Goal: Information Seeking & Learning: Understand process/instructions

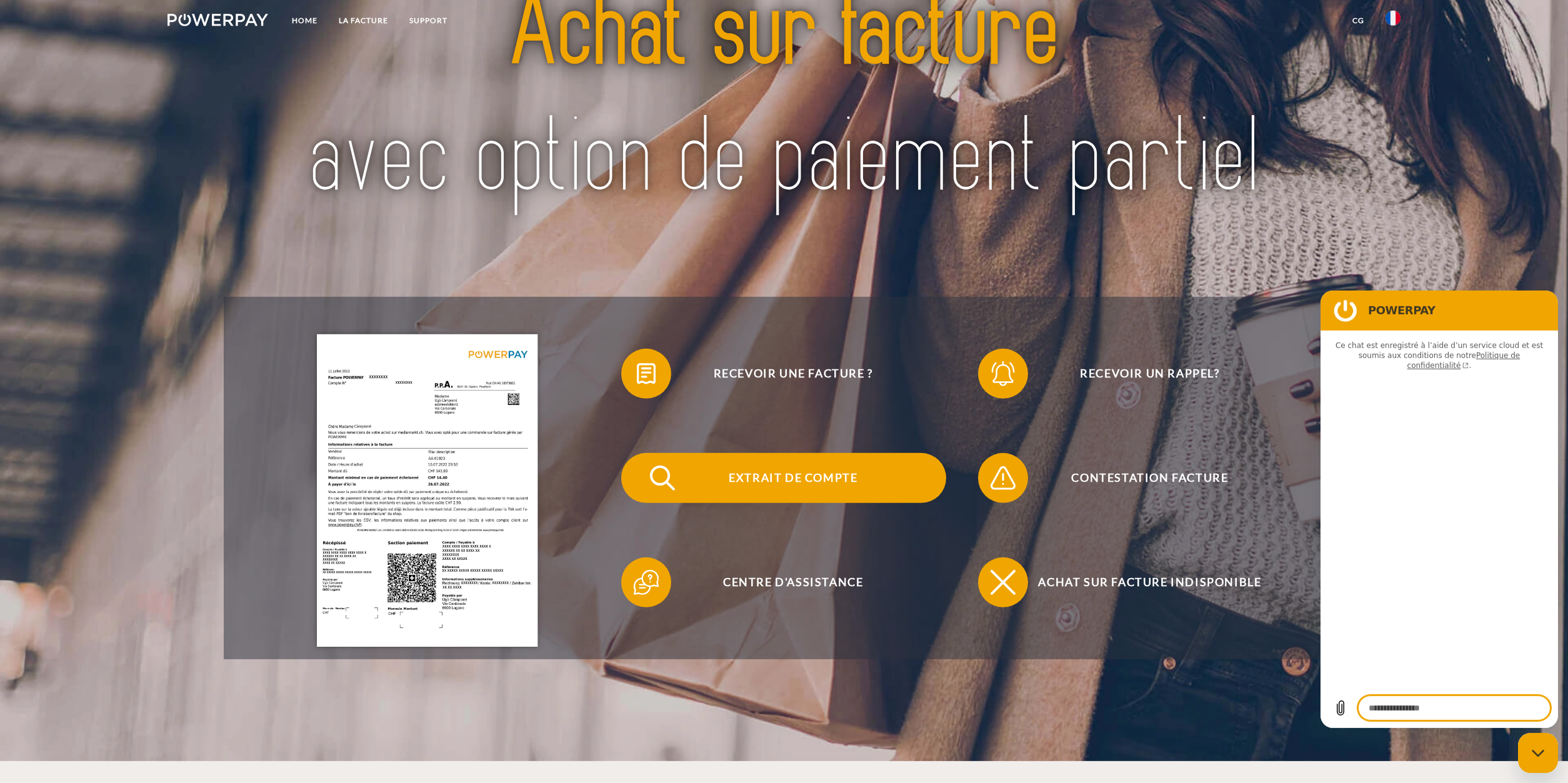
scroll to position [255, 0]
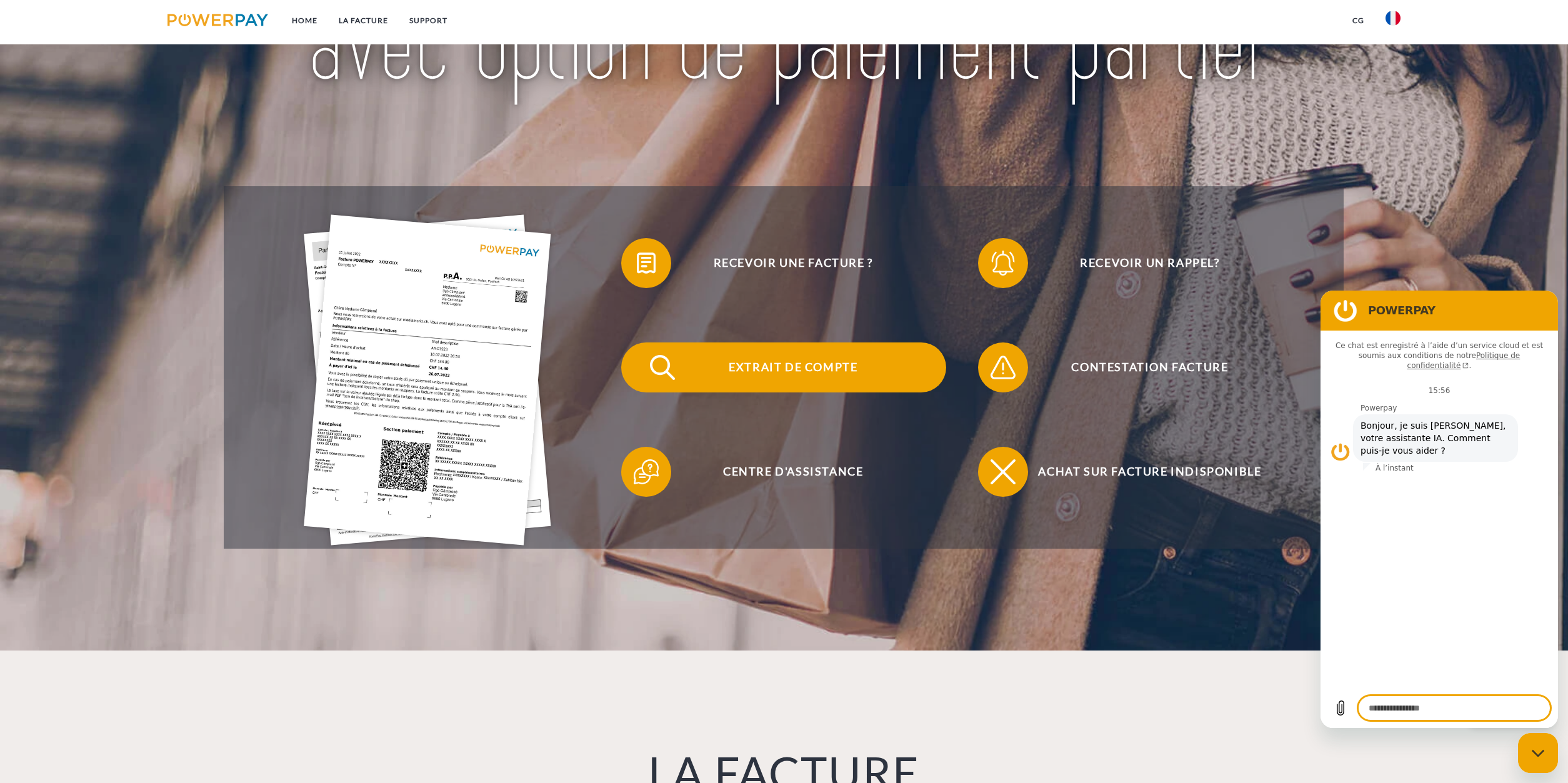
click at [784, 355] on span "Extrait de compte" at bounding box center [792, 367] width 306 height 50
type textarea "*"
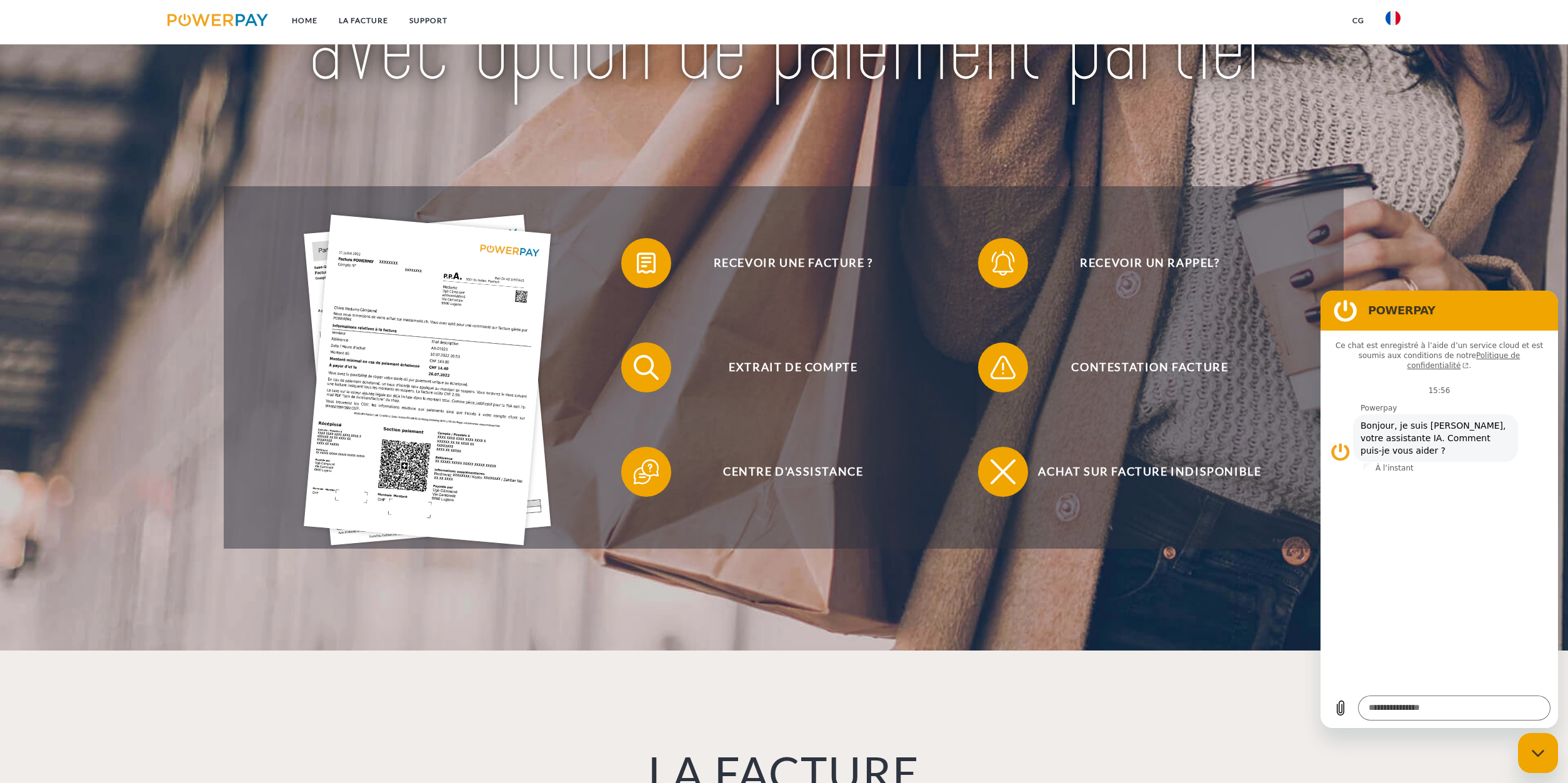
click at [1361, 23] on link "CG" at bounding box center [1358, 21] width 33 height 23
click at [1278, 49] on link "CG (achat sur facture)" at bounding box center [1273, 43] width 201 height 23
click at [1437, 707] on textarea at bounding box center [1454, 708] width 192 height 25
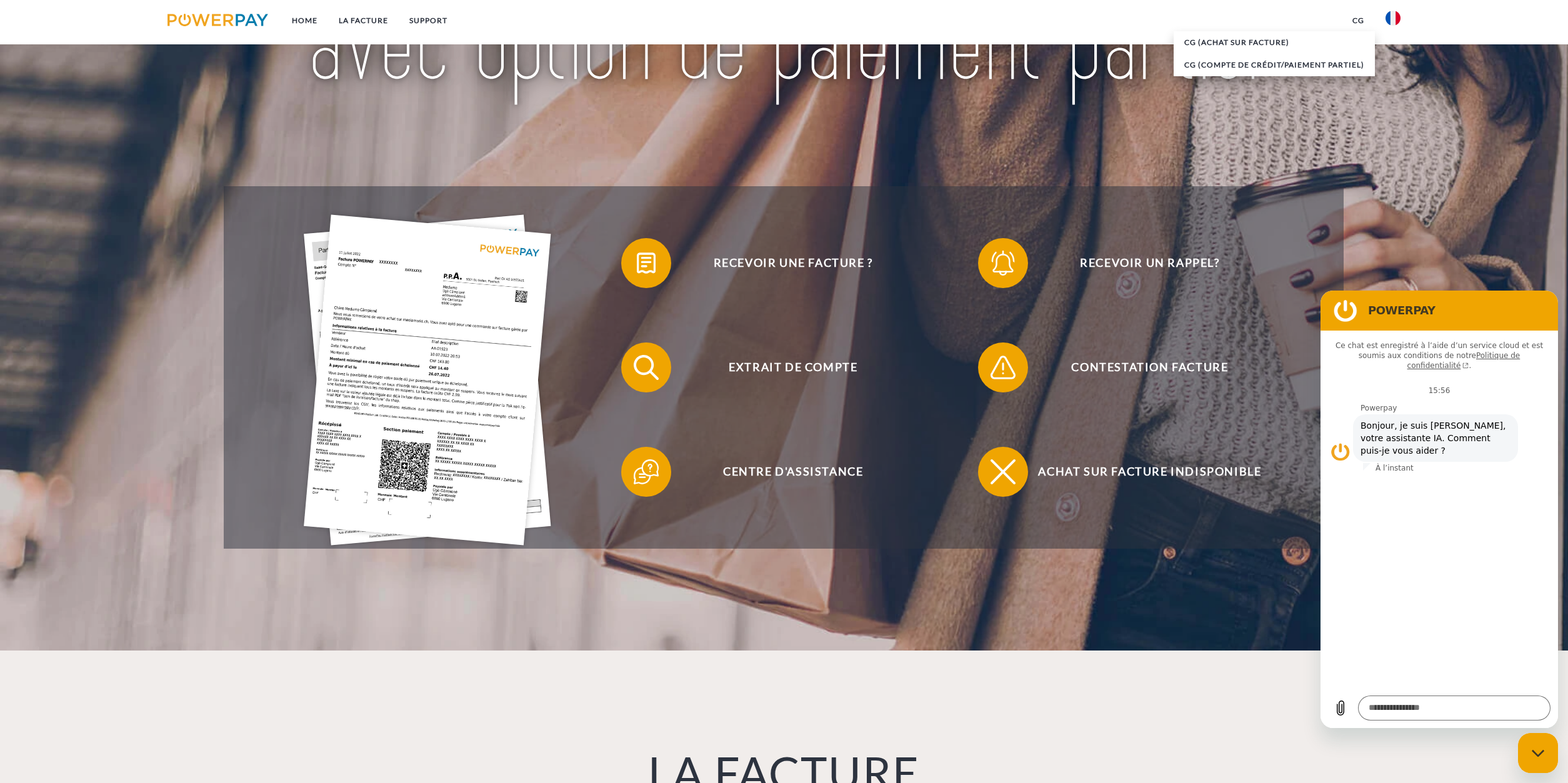
click at [1072, 562] on header "Home LA FACTURE Support" at bounding box center [784, 198] width 1568 height 906
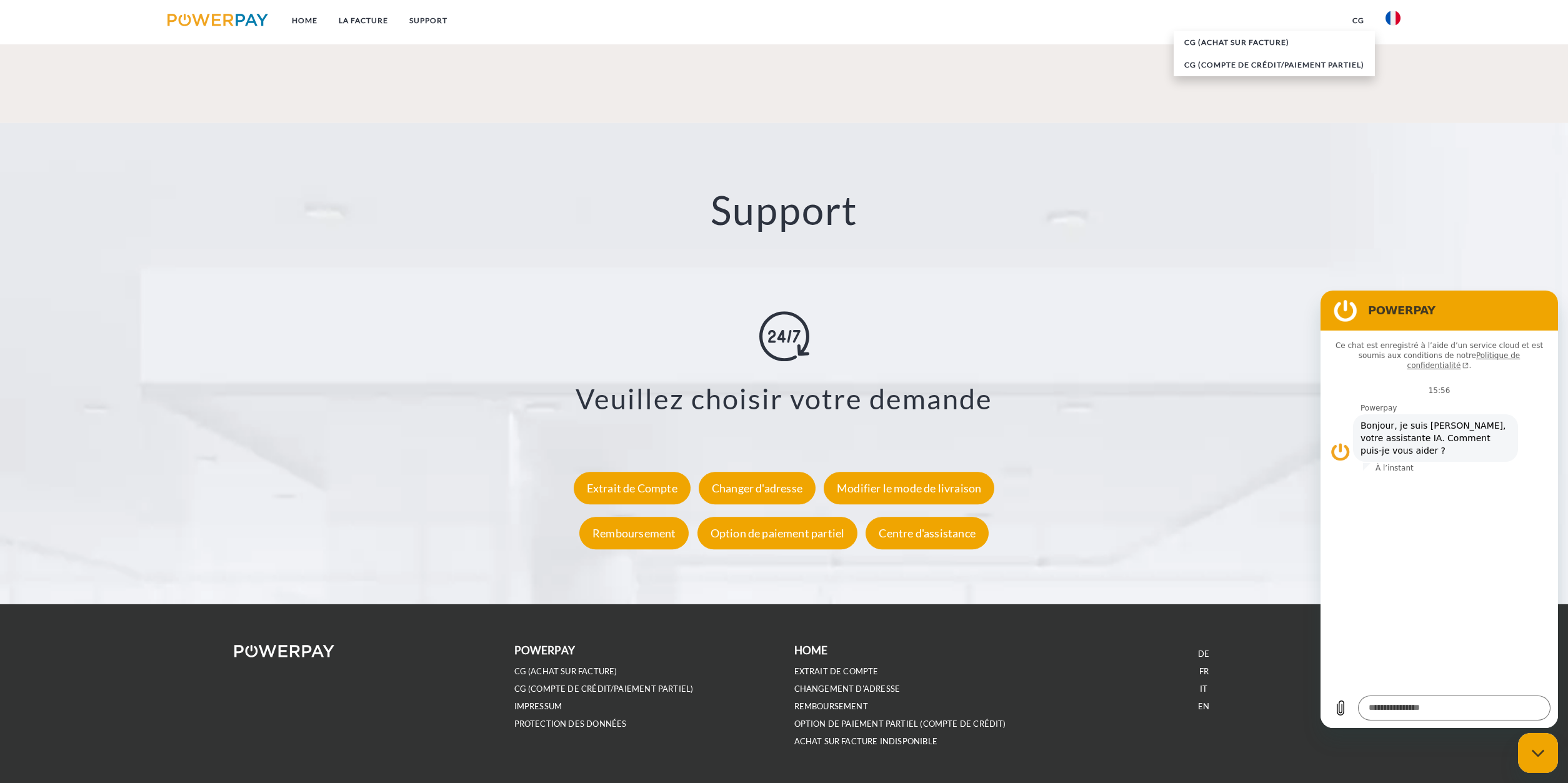
scroll to position [2193, 0]
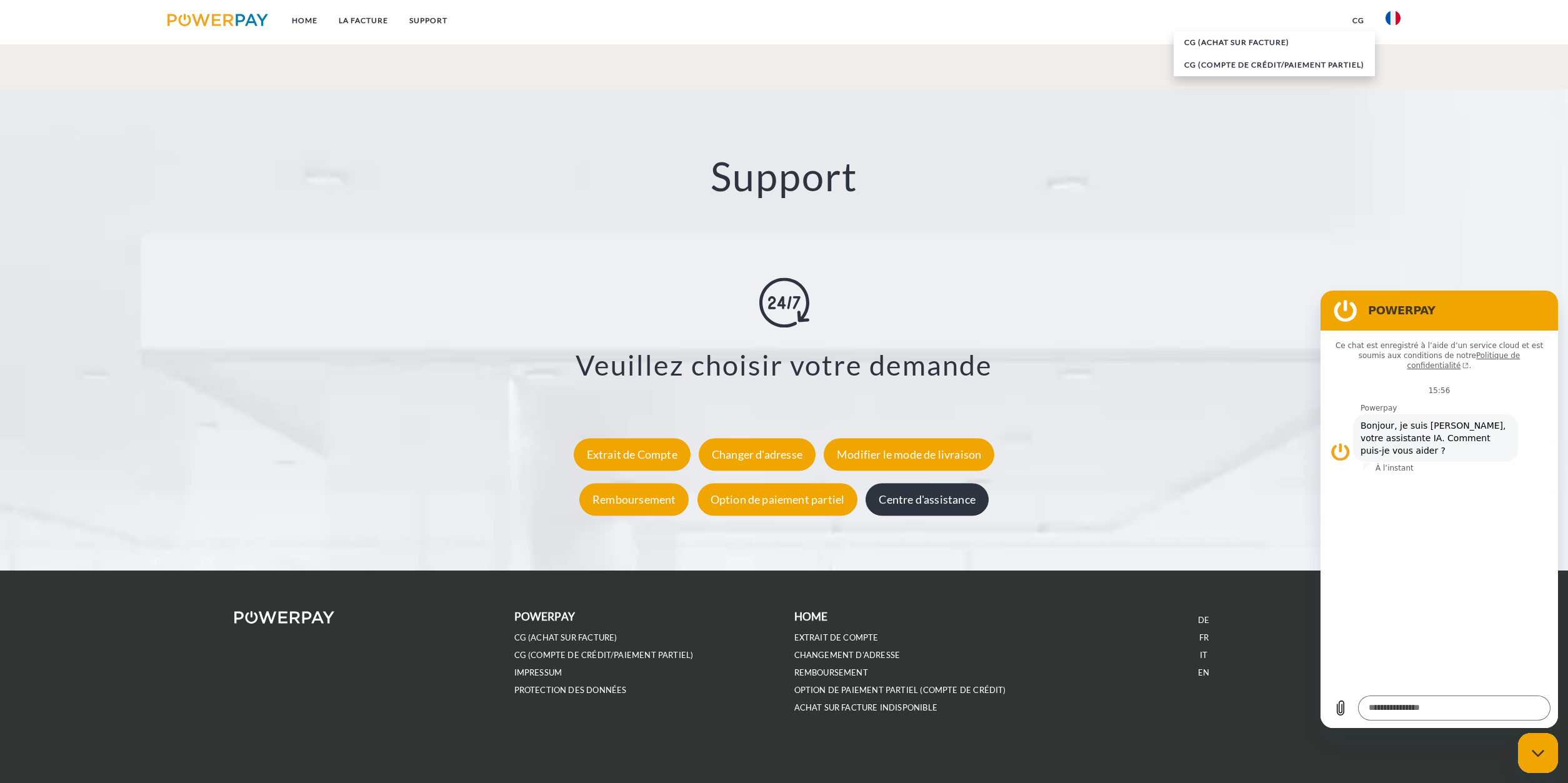
click at [923, 488] on div "Centre d'assistance" at bounding box center [926, 500] width 123 height 32
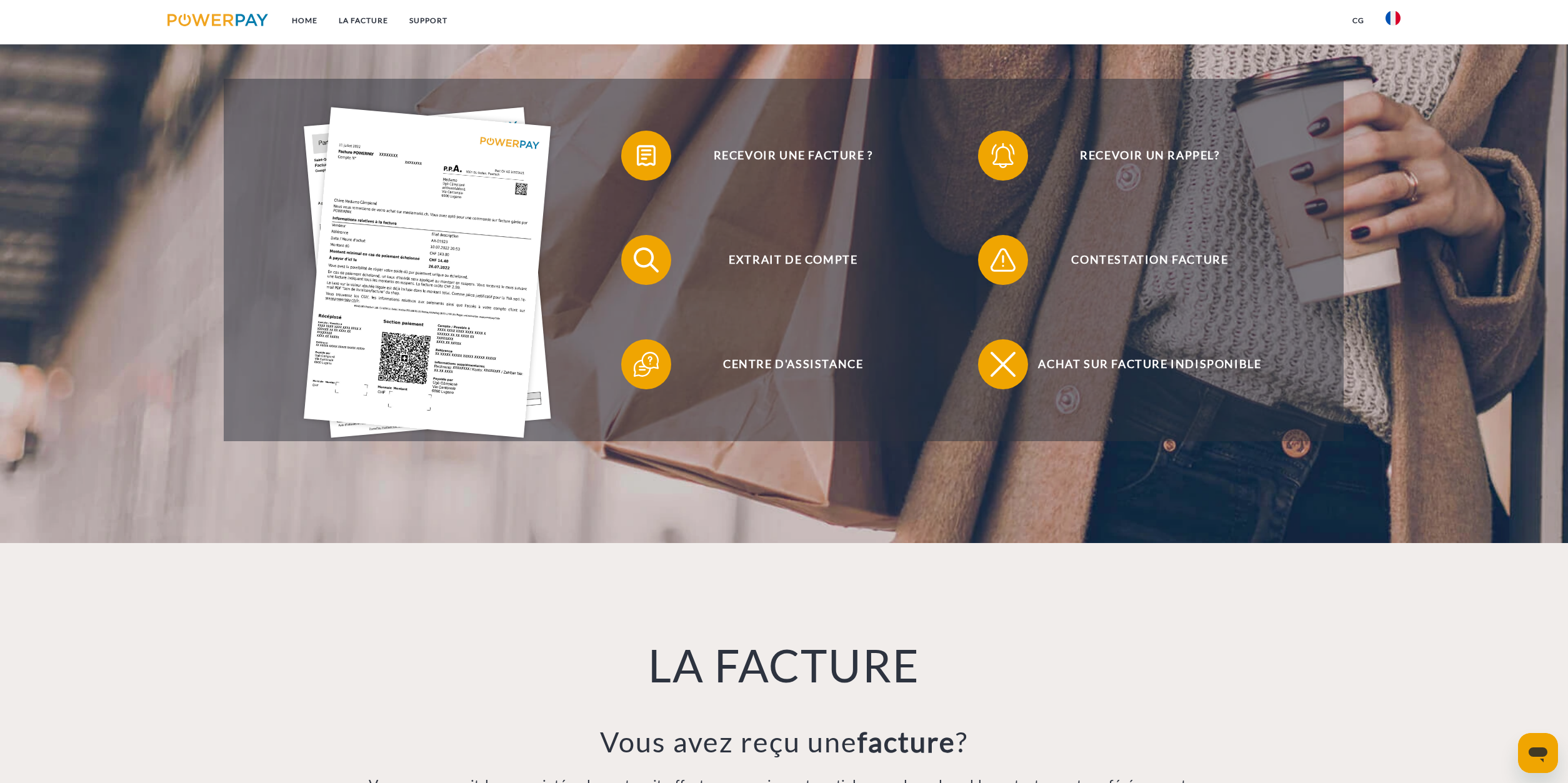
scroll to position [128, 0]
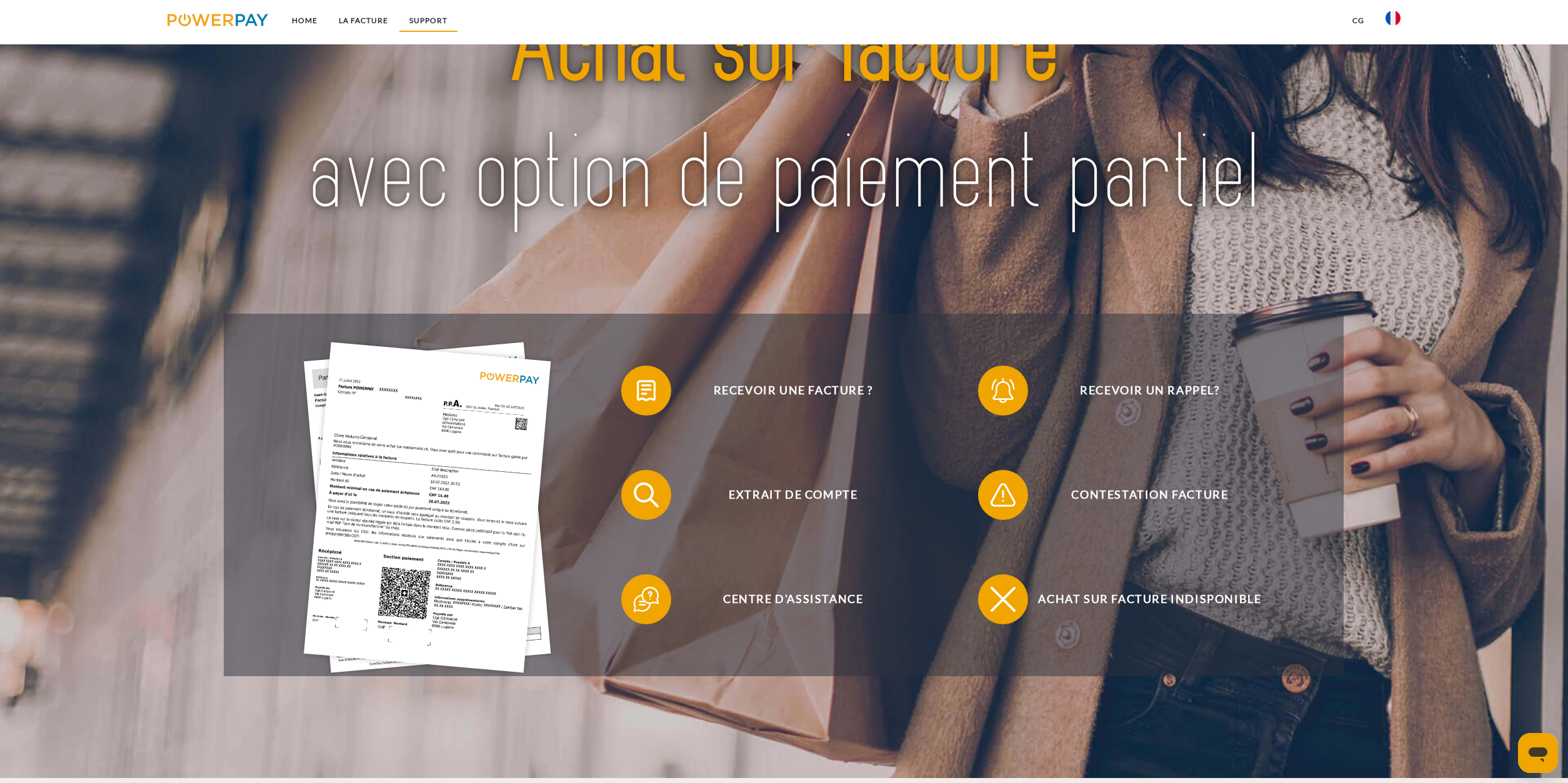
click at [429, 21] on link "Support" at bounding box center [429, 21] width 60 height 23
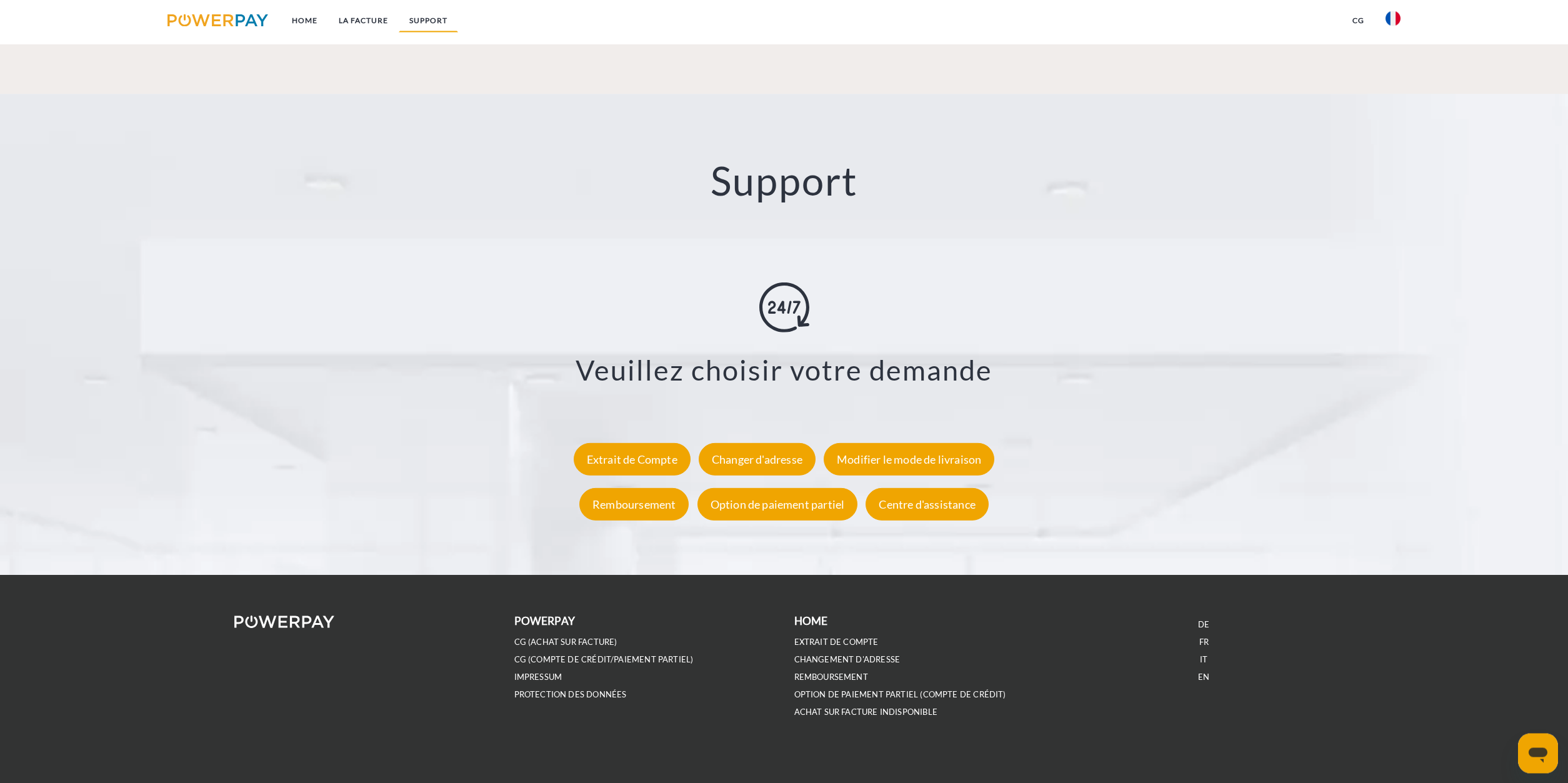
scroll to position [2193, 0]
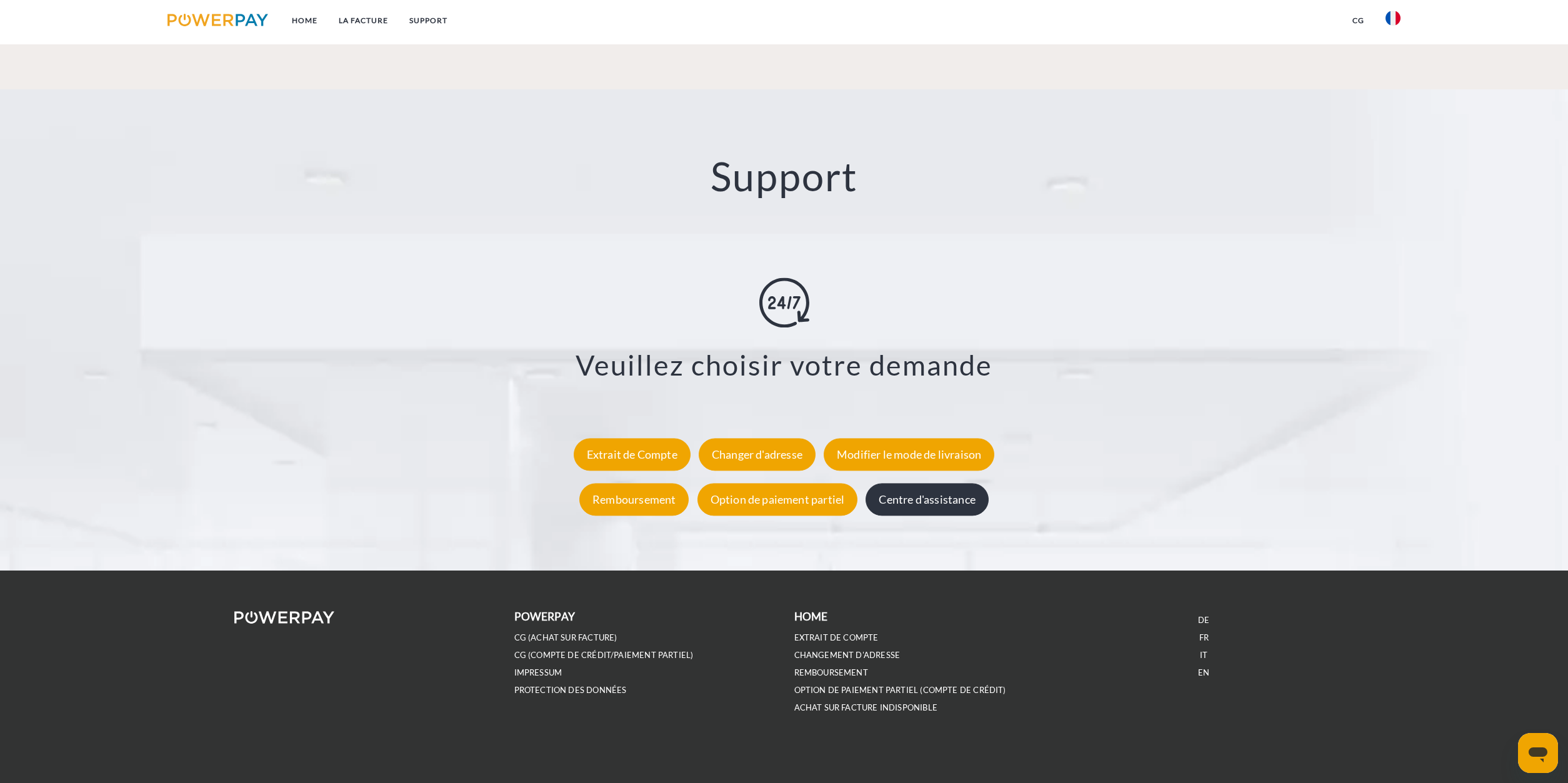
click at [921, 509] on div "Centre d'assistance" at bounding box center [926, 500] width 123 height 32
